Goal: Information Seeking & Learning: Learn about a topic

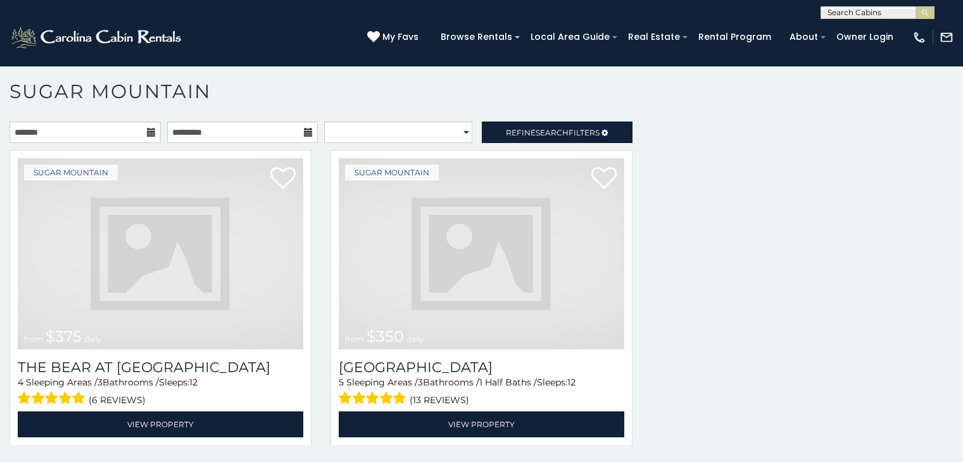
scroll to position [2423, 0]
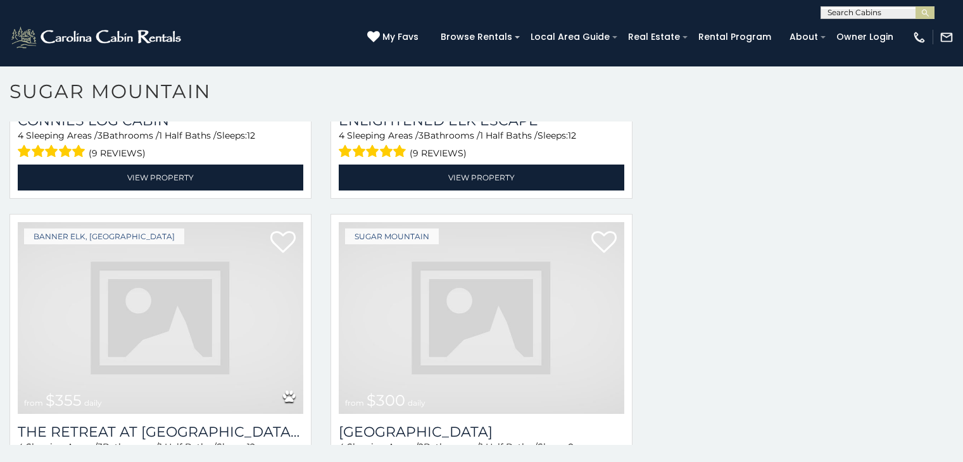
click at [258, 260] on img at bounding box center [160, 317] width 285 height 191
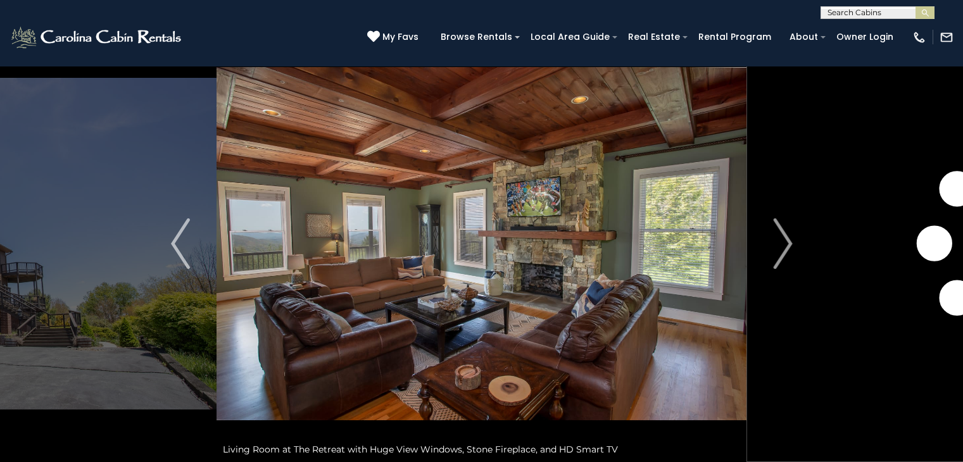
scroll to position [45, 0]
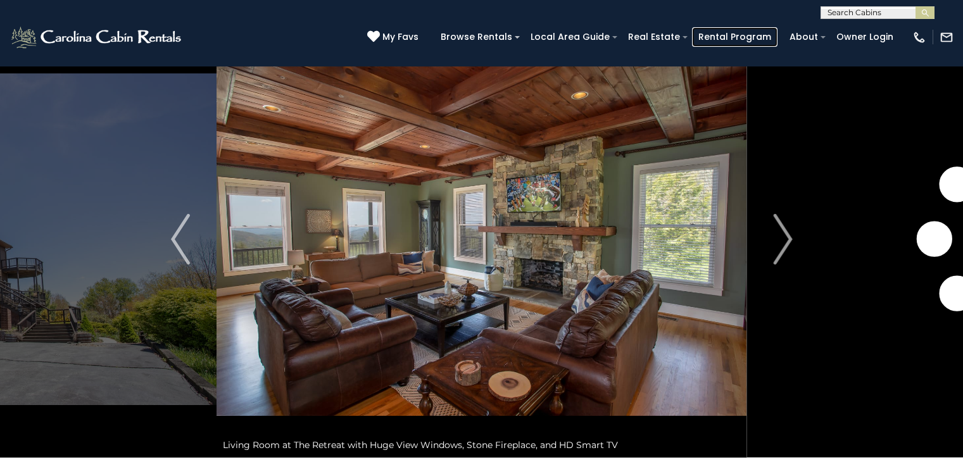
click at [777, 39] on link "Rental Program" at bounding box center [734, 37] width 85 height 20
